Goal: Information Seeking & Learning: Learn about a topic

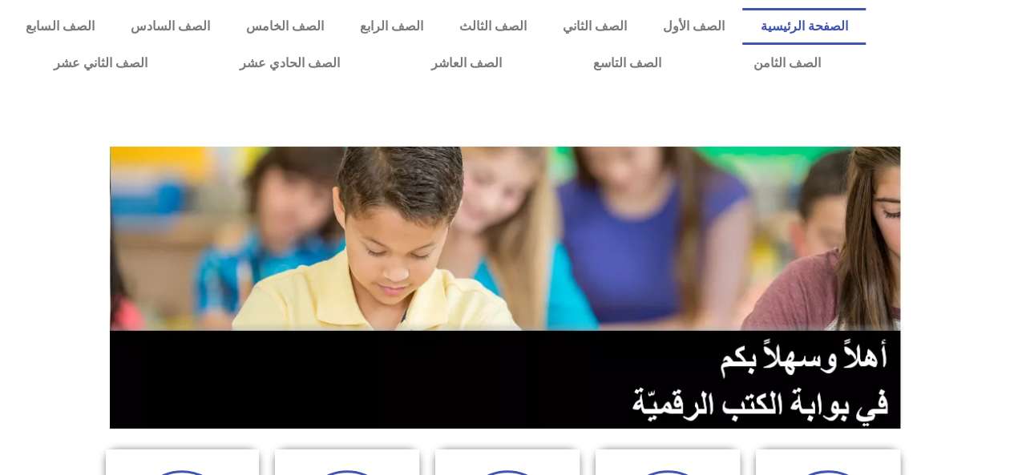
scroll to position [415, 0]
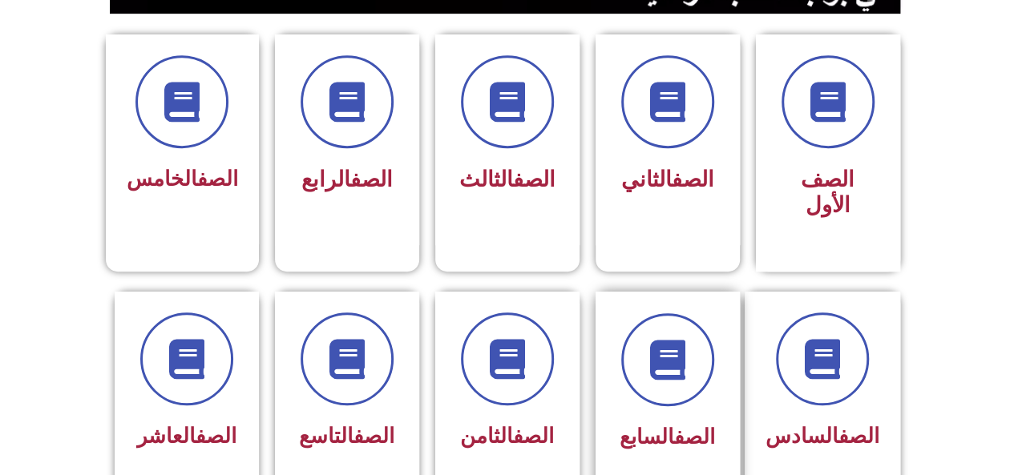
click at [659, 425] on span "الصف السابع" at bounding box center [666, 437] width 95 height 24
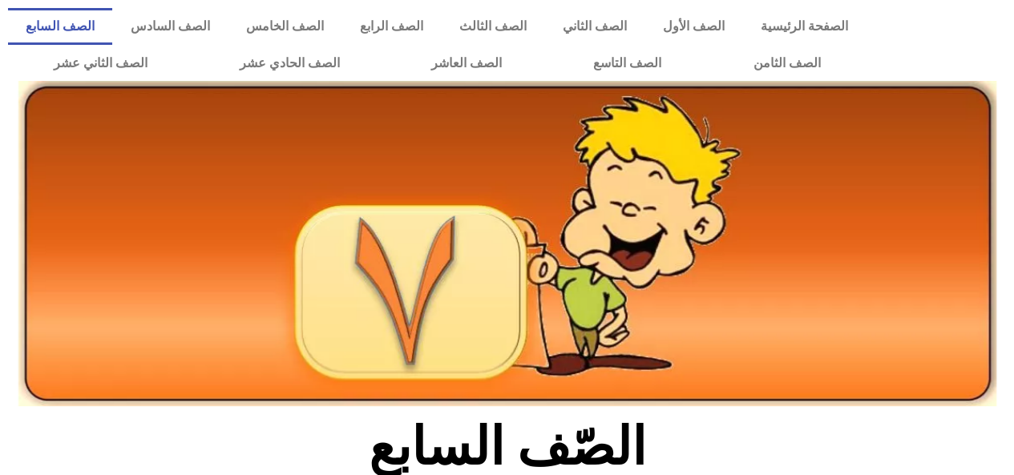
scroll to position [415, 0]
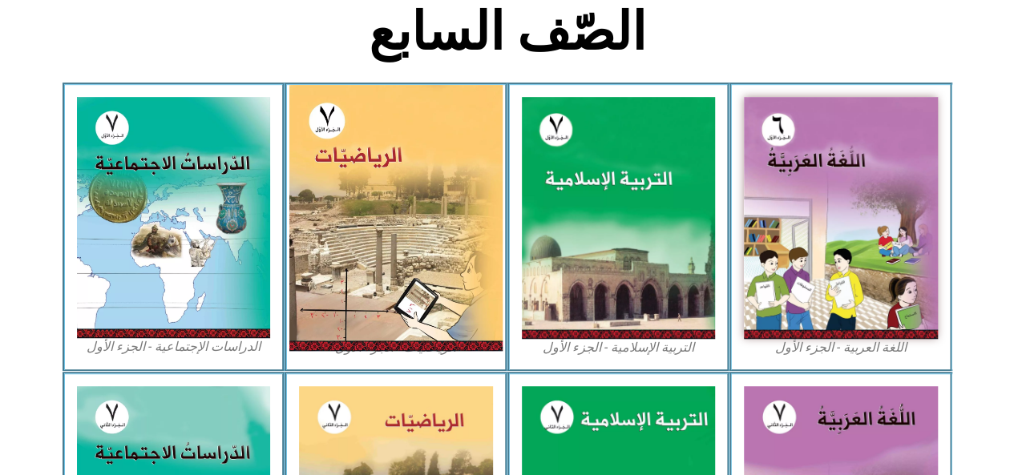
click at [442, 186] on img at bounding box center [395, 218] width 213 height 266
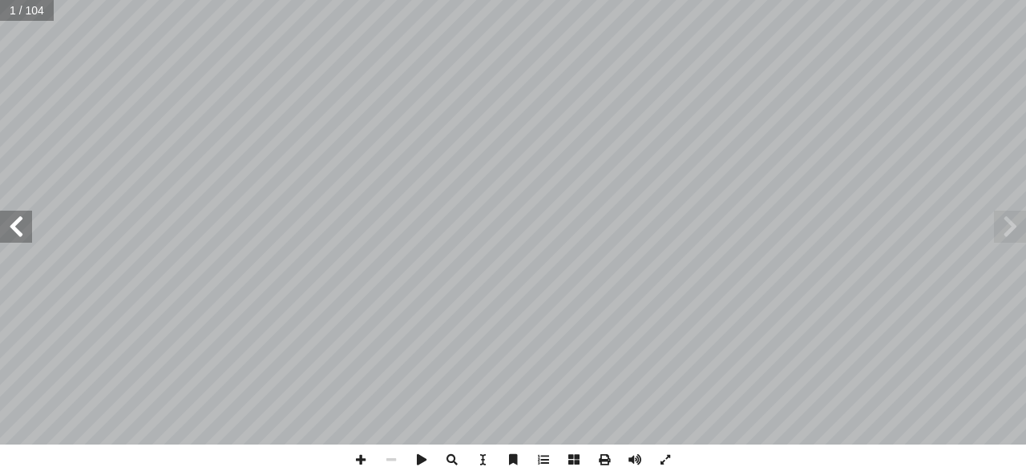
click at [16, 236] on span at bounding box center [16, 227] width 32 height 32
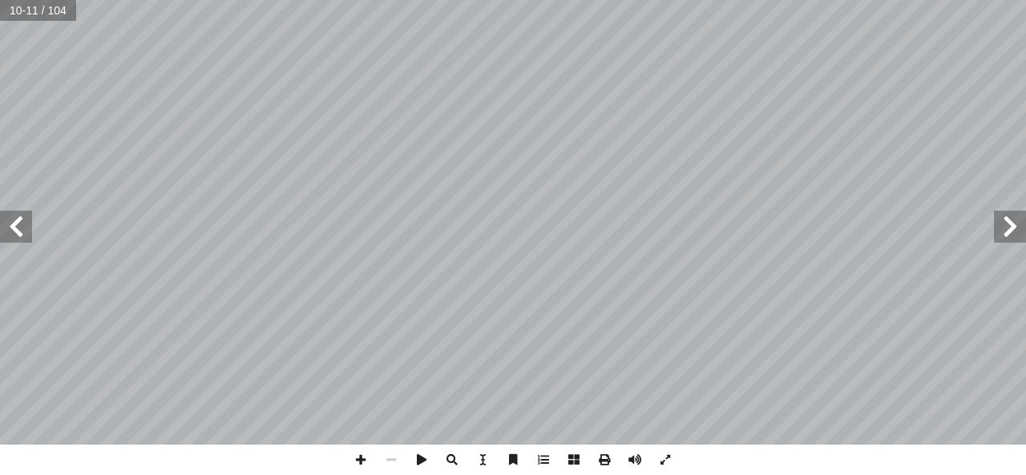
click at [16, 236] on span at bounding box center [16, 227] width 32 height 32
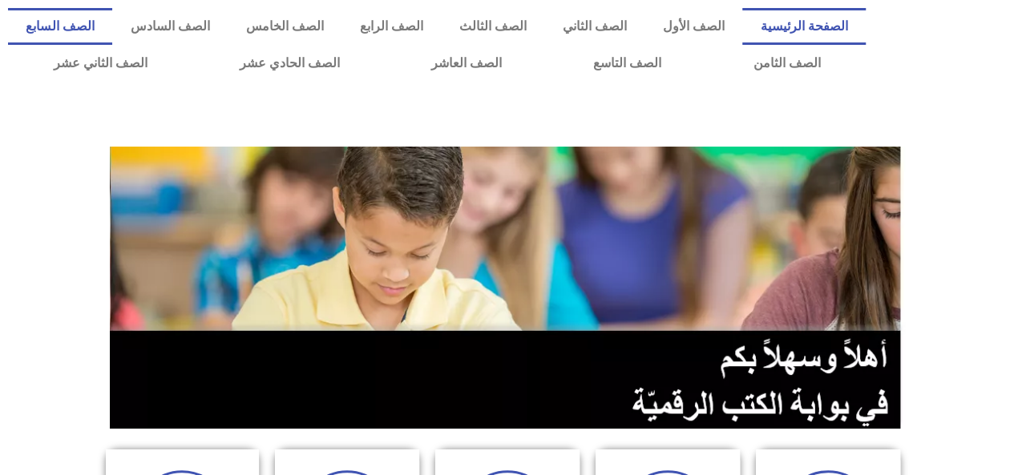
click at [112, 25] on link "الصف السابع" at bounding box center [60, 26] width 104 height 37
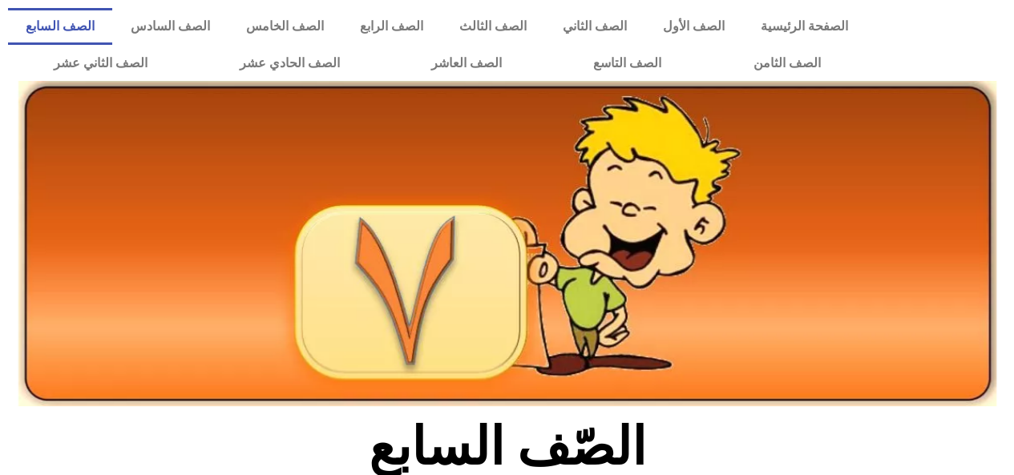
scroll to position [415, 0]
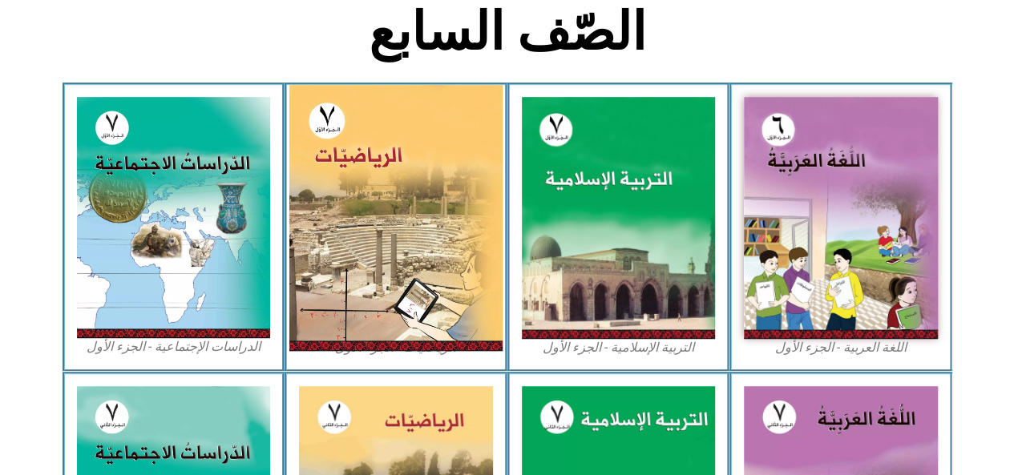
click at [369, 150] on img at bounding box center [395, 218] width 213 height 266
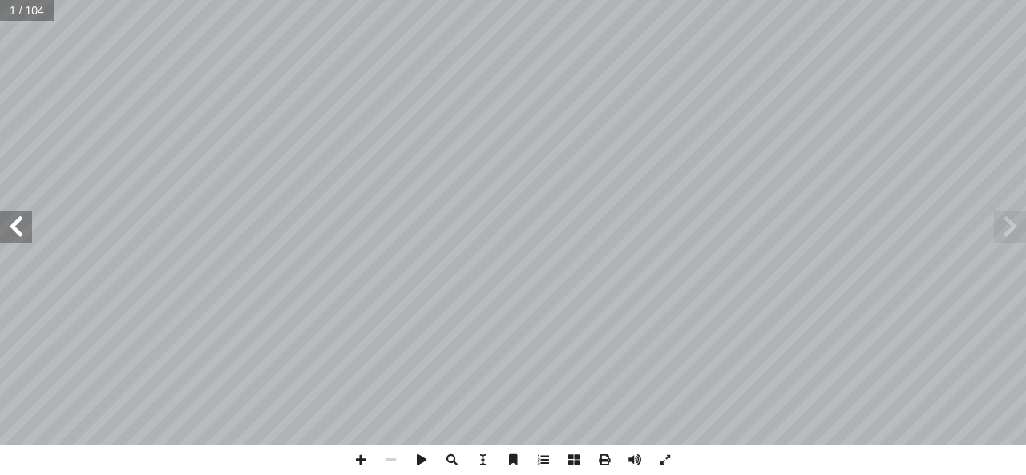
click at [24, 234] on span at bounding box center [16, 227] width 32 height 32
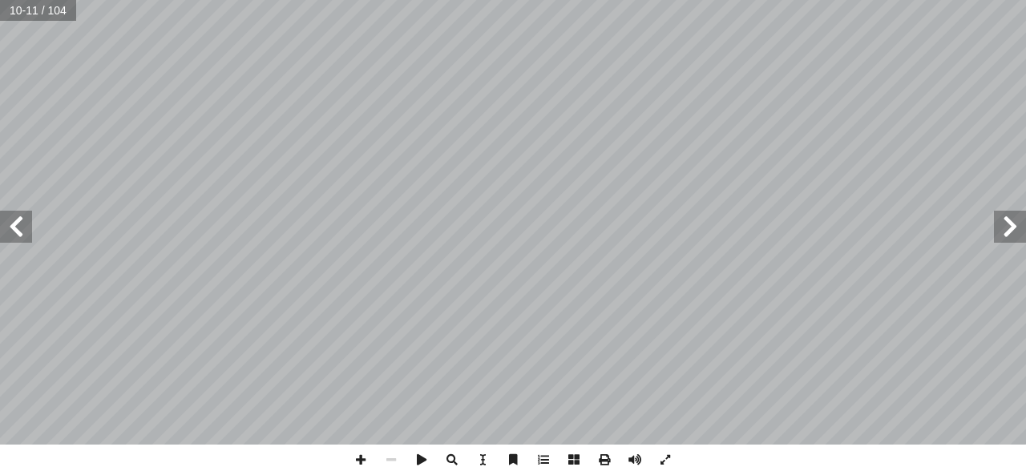
click at [24, 234] on span at bounding box center [16, 227] width 32 height 32
click at [14, 228] on span at bounding box center [16, 227] width 32 height 32
click at [1013, 226] on span at bounding box center [1010, 227] width 32 height 32
click at [373, 470] on span at bounding box center [360, 460] width 30 height 30
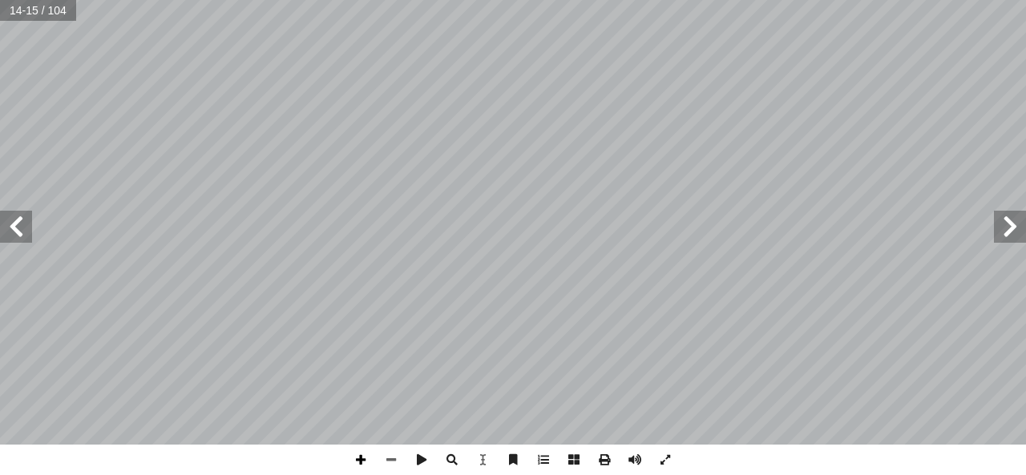
click at [373, 470] on span at bounding box center [360, 460] width 30 height 30
click at [386, 466] on span at bounding box center [391, 460] width 30 height 30
click at [13, 238] on span at bounding box center [16, 227] width 32 height 32
